Goal: Task Accomplishment & Management: Use online tool/utility

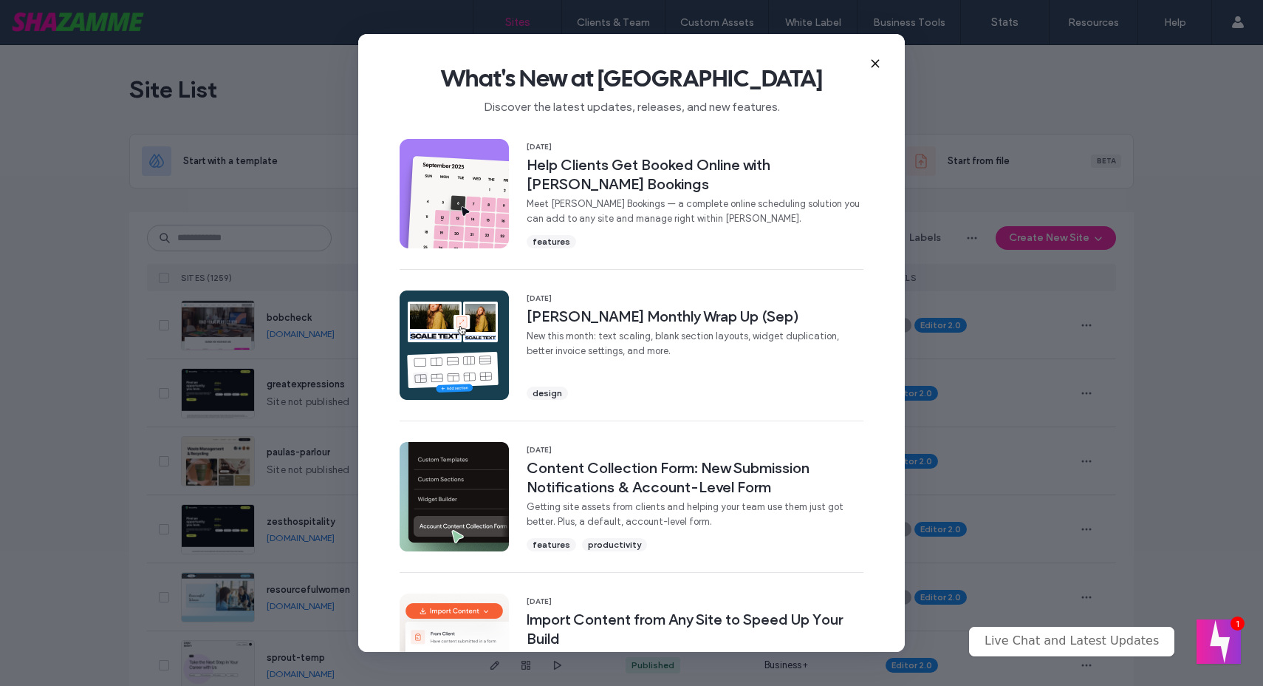
click at [875, 61] on icon at bounding box center [876, 64] width 12 height 12
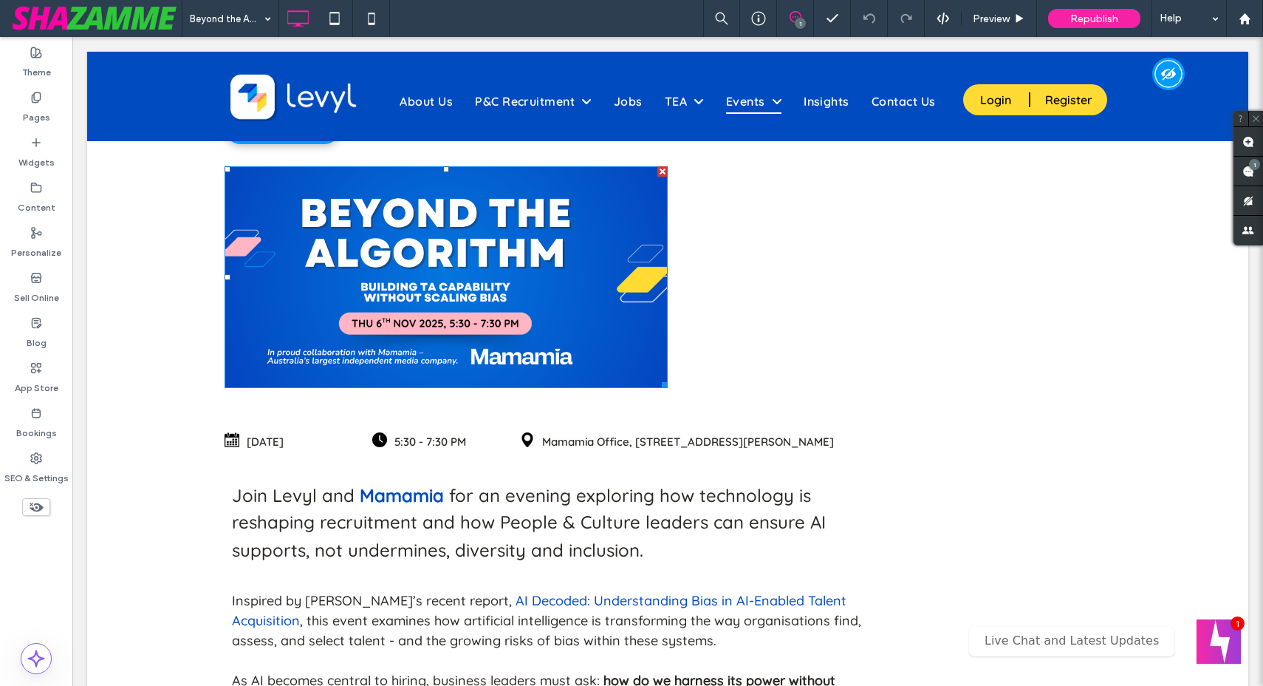
scroll to position [346, 0]
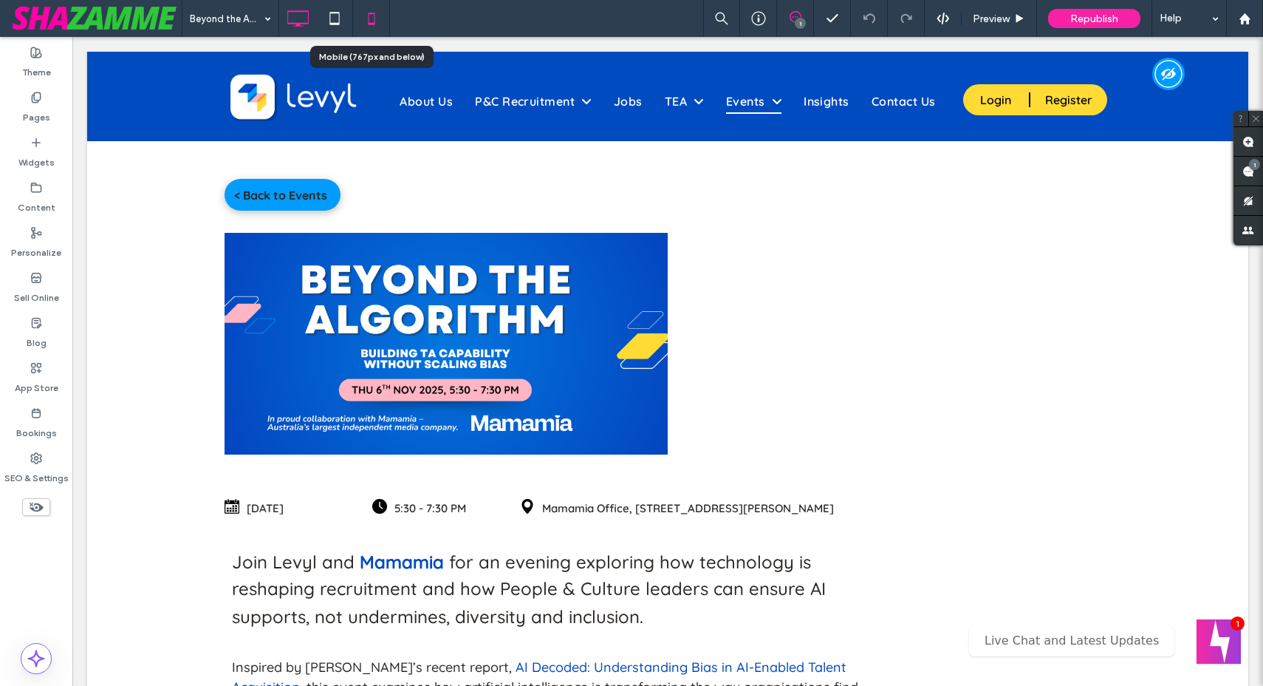
click at [374, 13] on use at bounding box center [371, 19] width 7 height 12
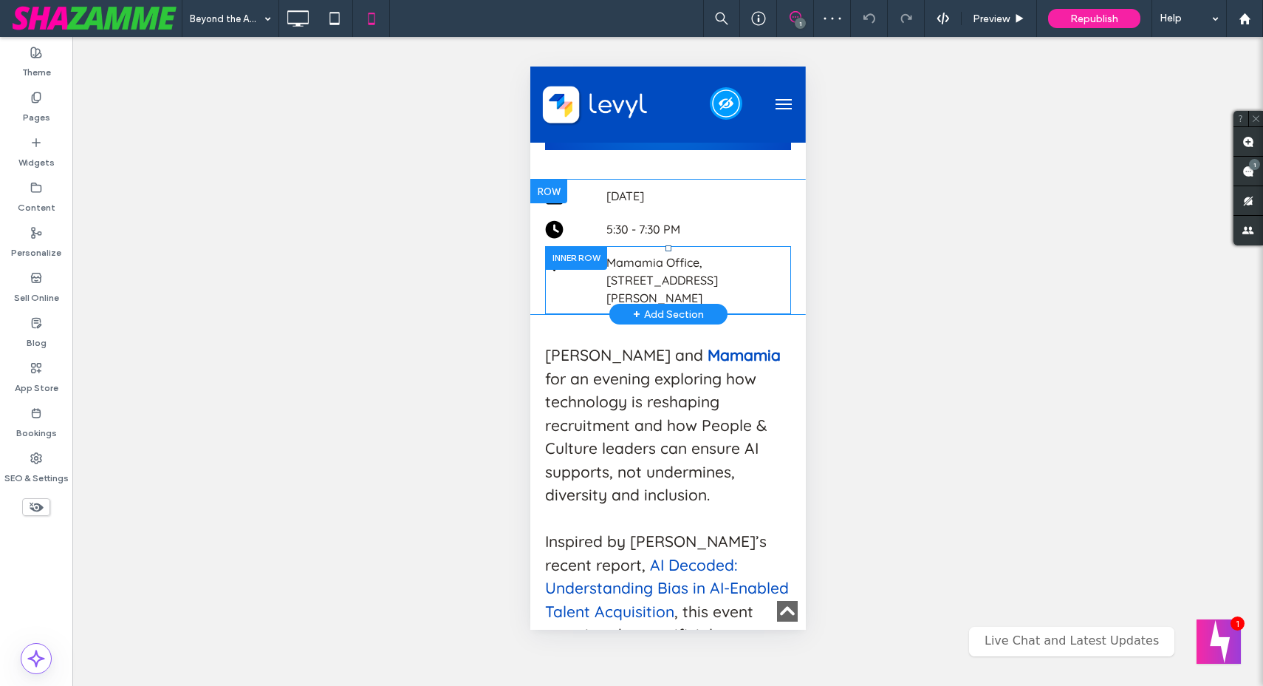
scroll to position [584, 0]
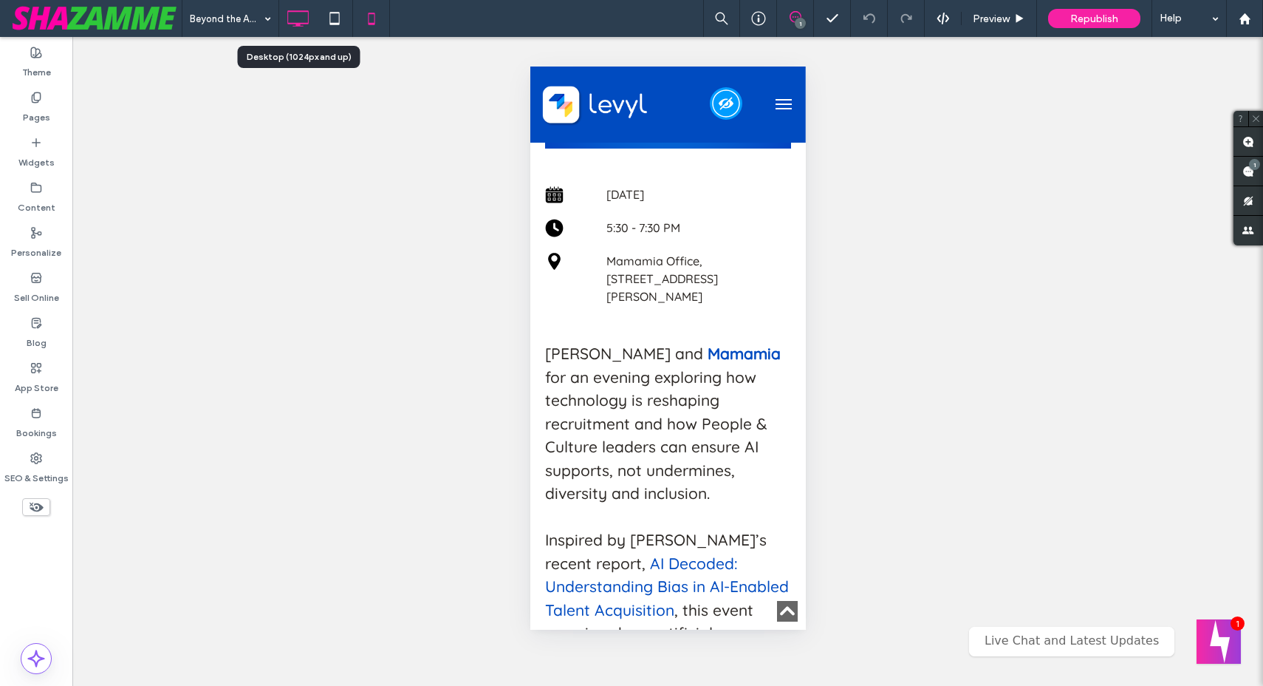
click at [300, 16] on icon at bounding box center [298, 19] width 30 height 30
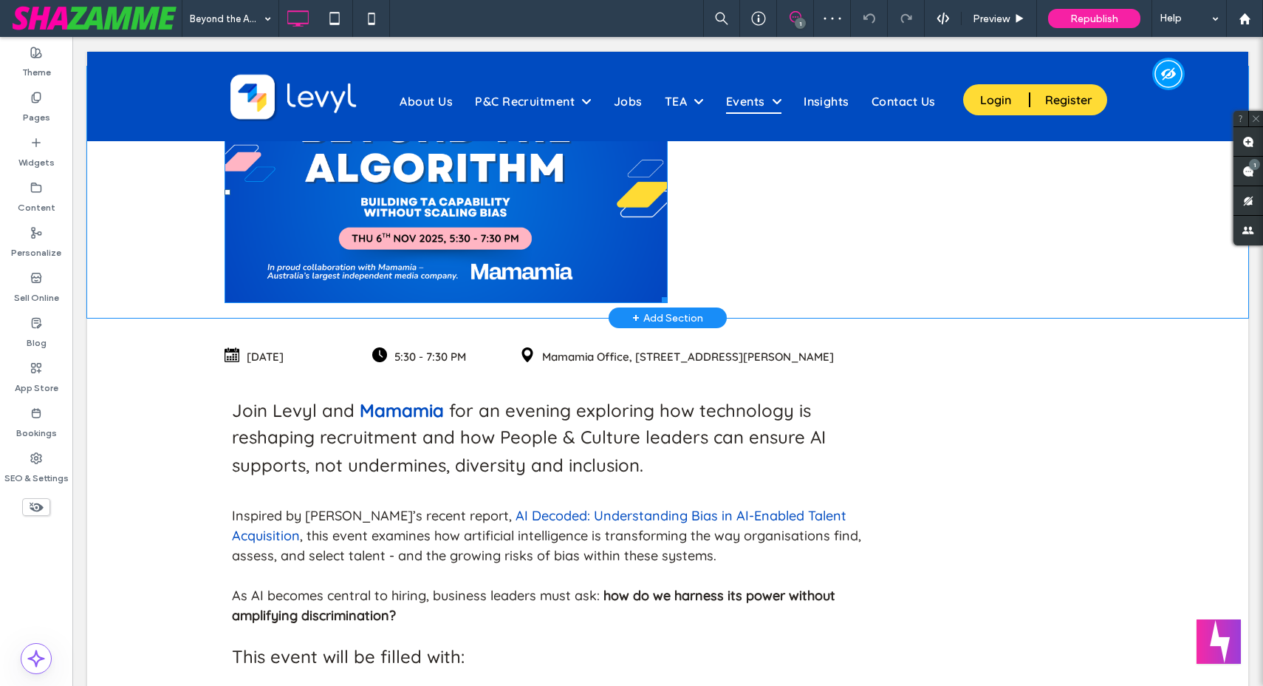
scroll to position [498, 0]
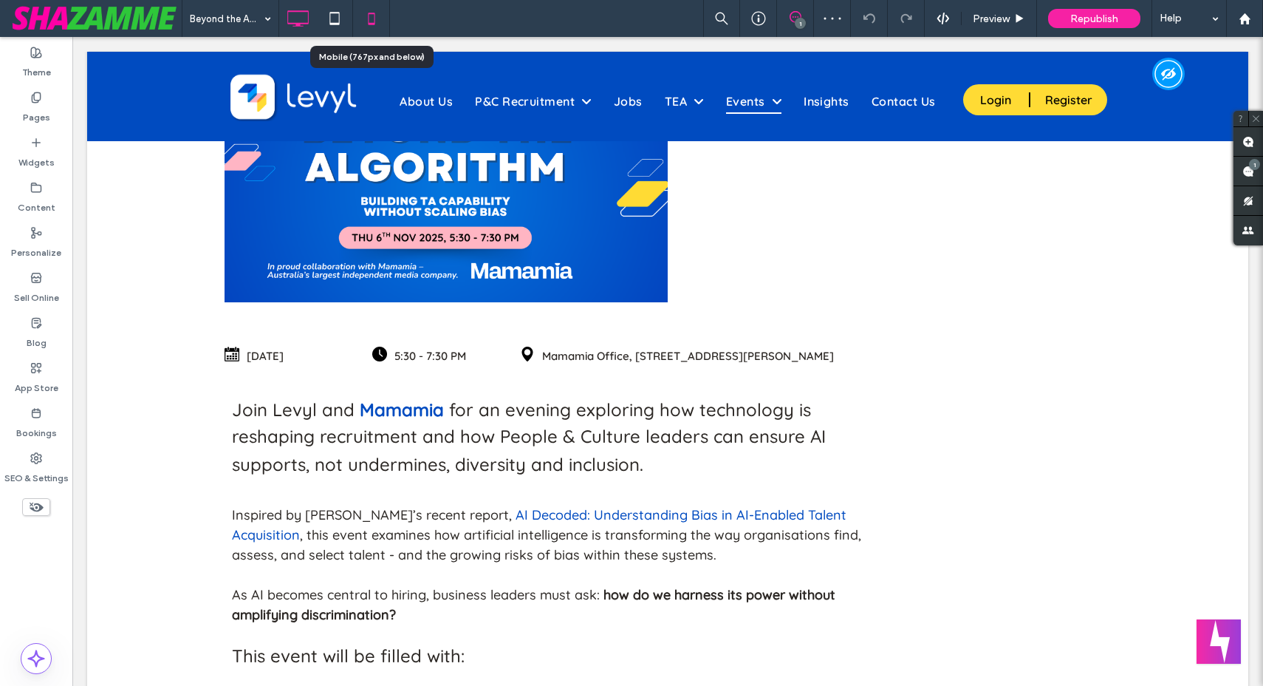
click at [372, 18] on icon at bounding box center [372, 19] width 30 height 30
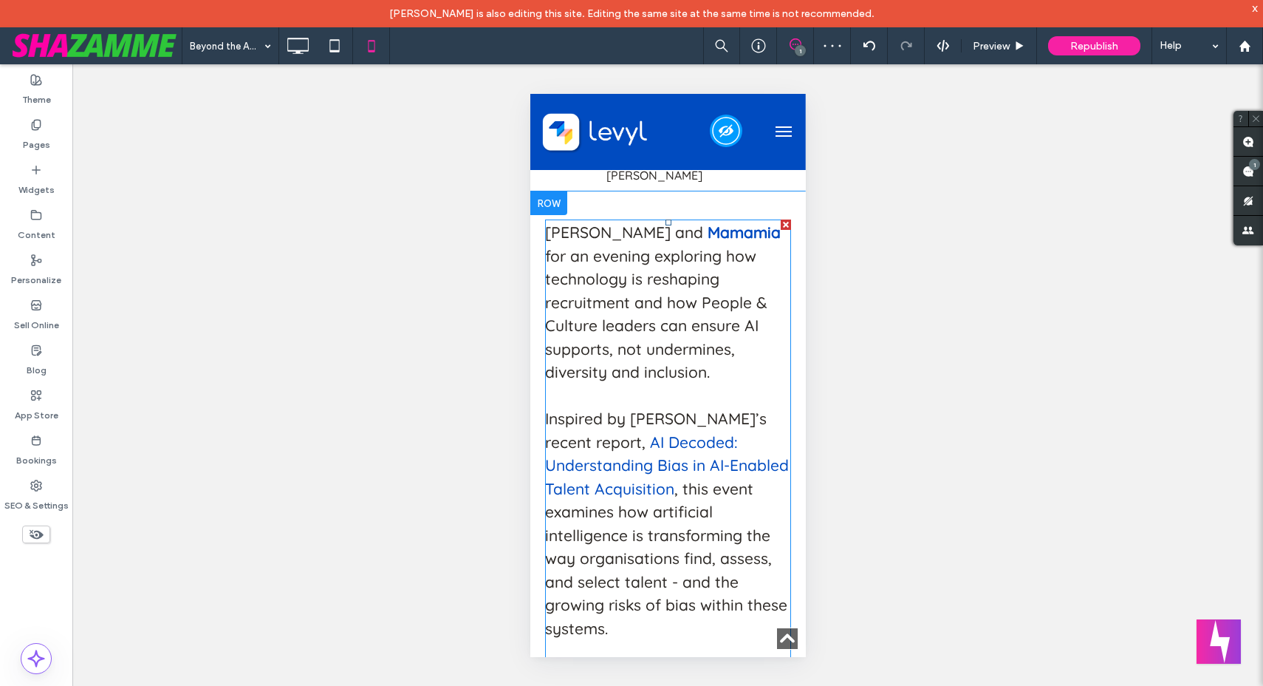
scroll to position [734, 0]
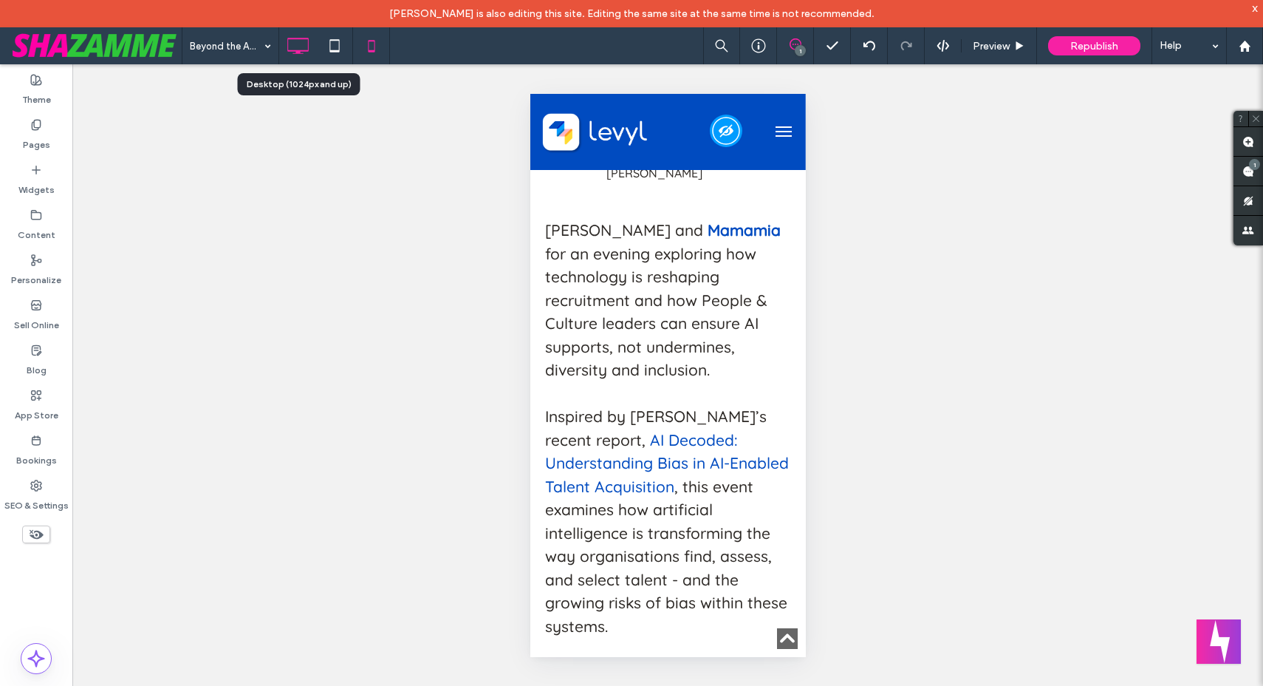
click at [301, 46] on icon at bounding box center [298, 46] width 30 height 30
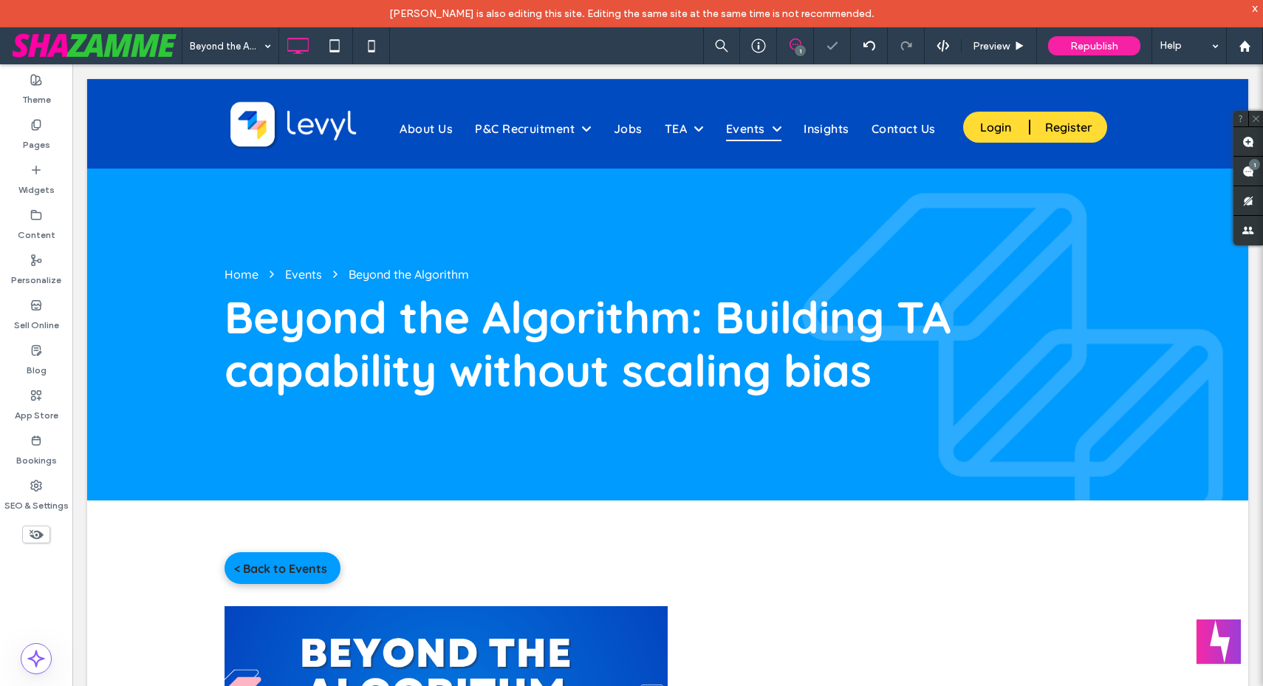
scroll to position [0, 0]
click at [39, 532] on use at bounding box center [37, 535] width 14 height 10
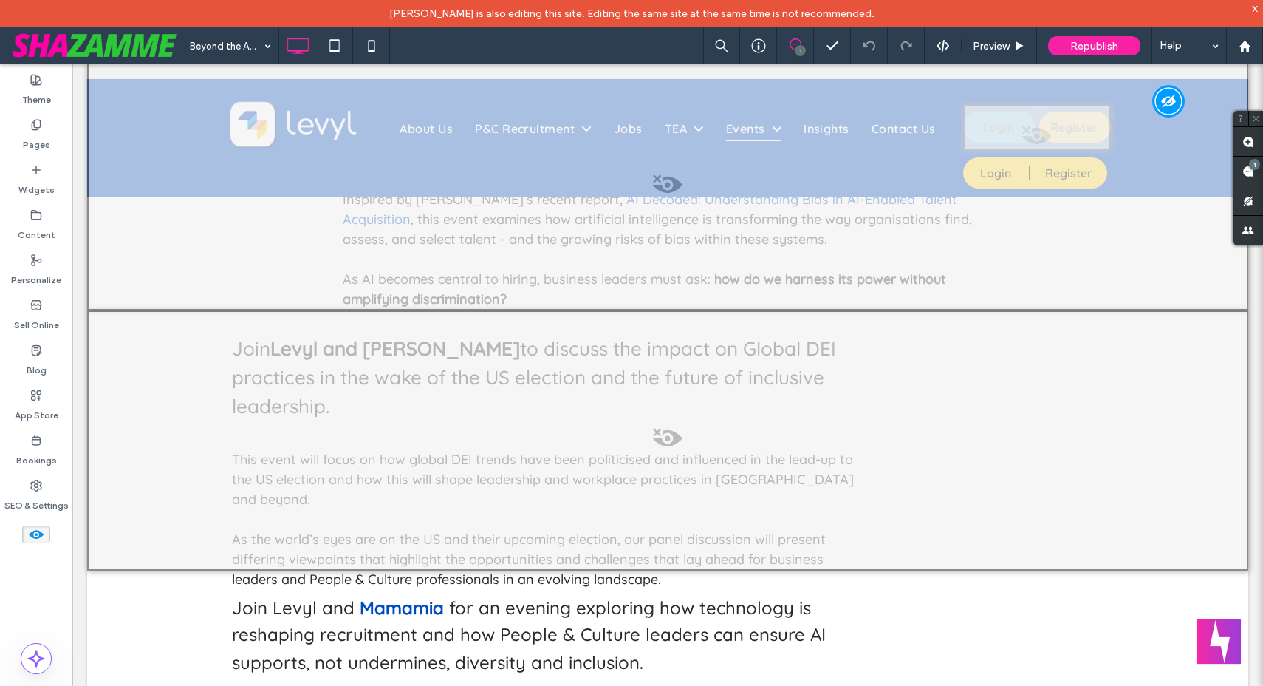
scroll to position [2188, 0]
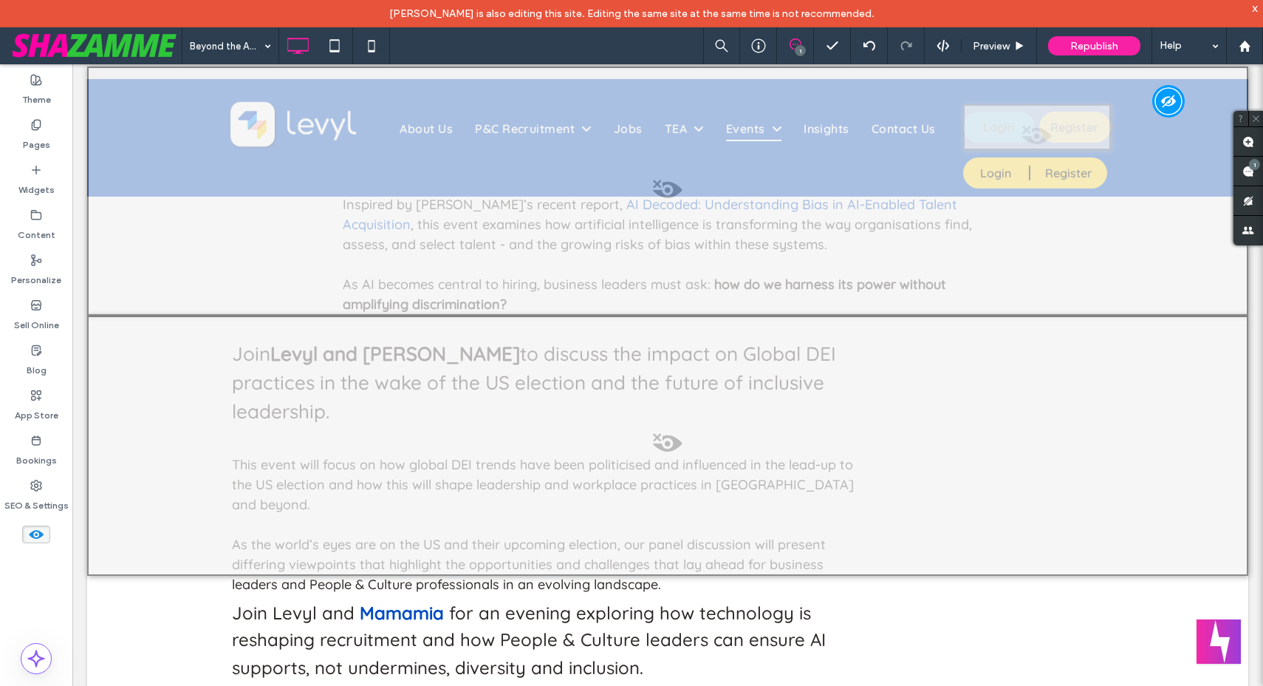
click at [31, 533] on use at bounding box center [36, 534] width 15 height 9
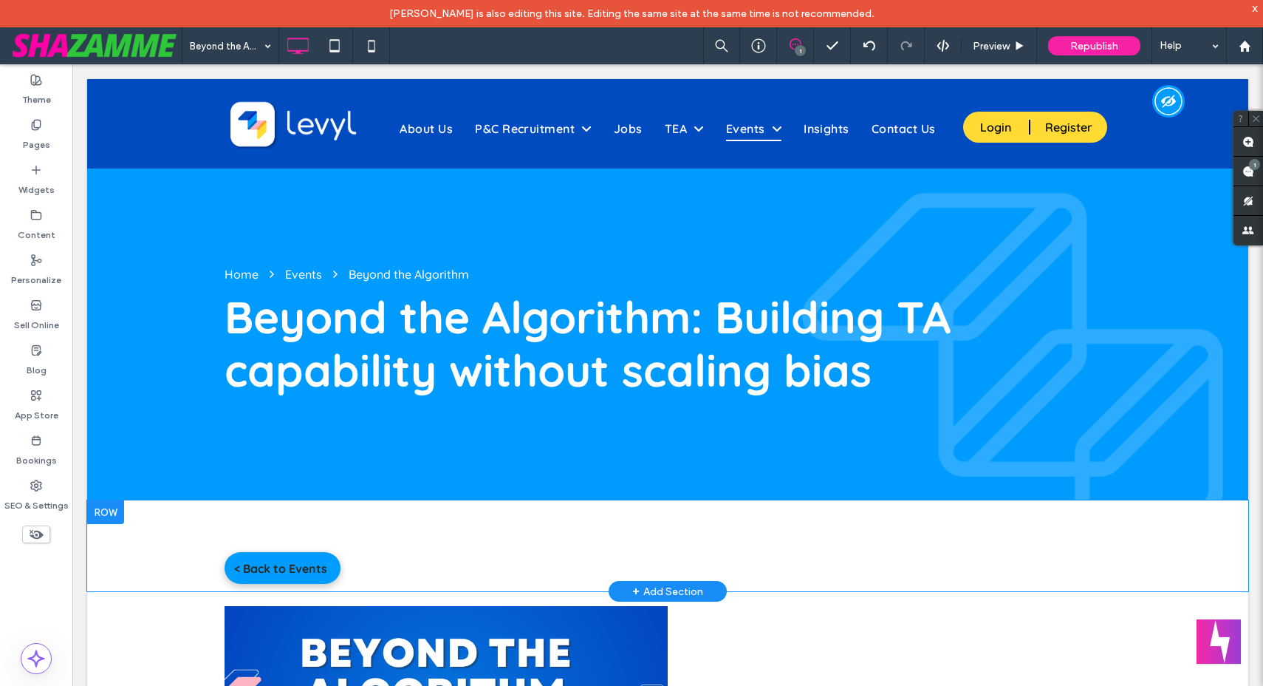
scroll to position [0, 0]
